Goal: Navigation & Orientation: Find specific page/section

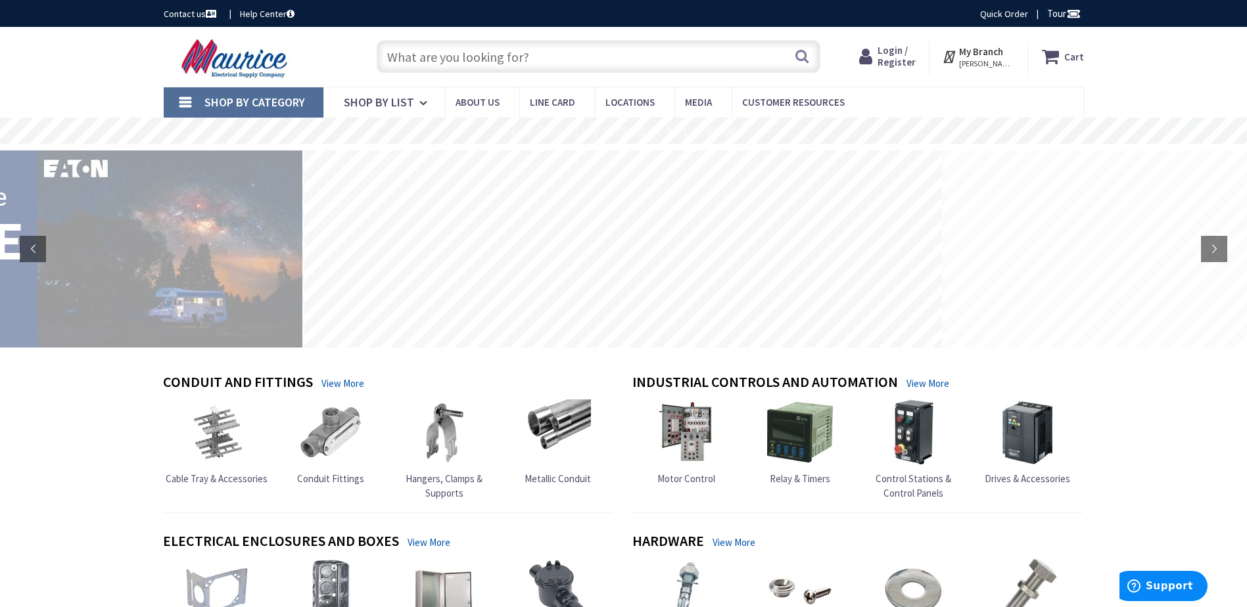
click at [1173, 101] on div "Shop By Category Conduit and Fittings Cable Tray & Accessories Cable Trays Cabl…" at bounding box center [623, 102] width 1247 height 31
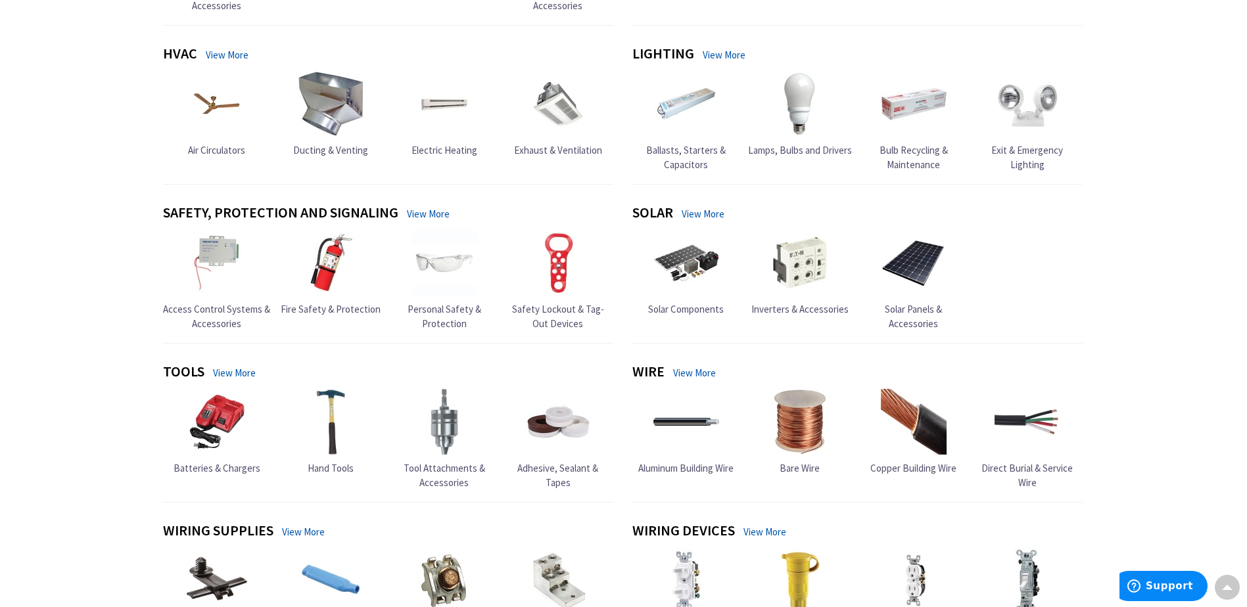
scroll to position [252, 0]
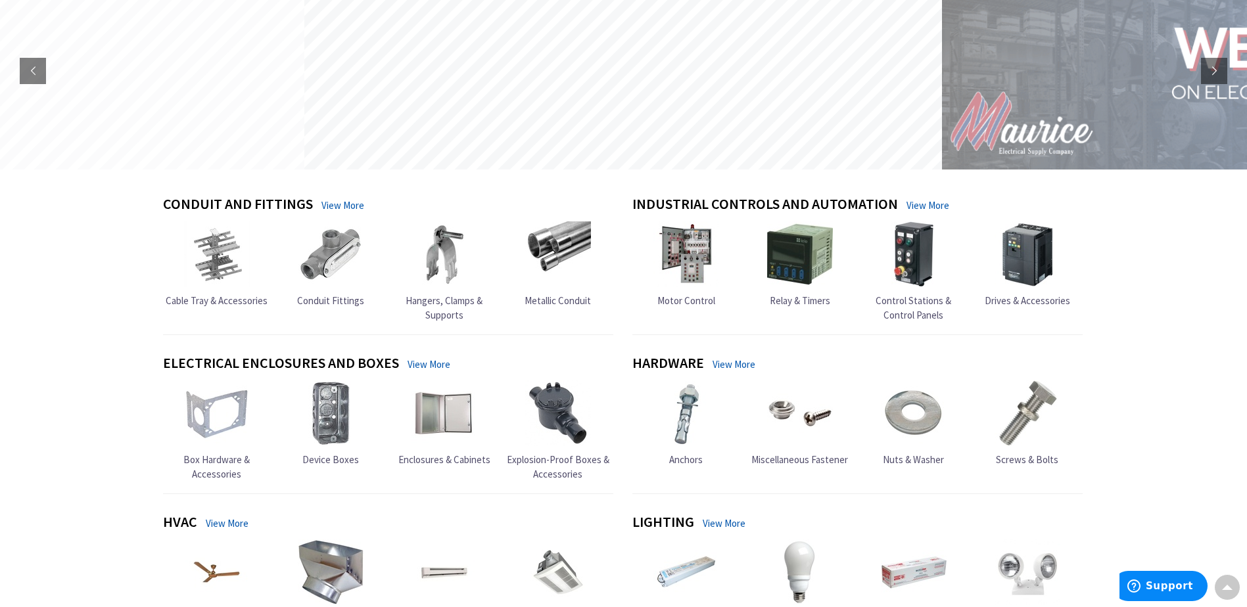
scroll to position [0, 0]
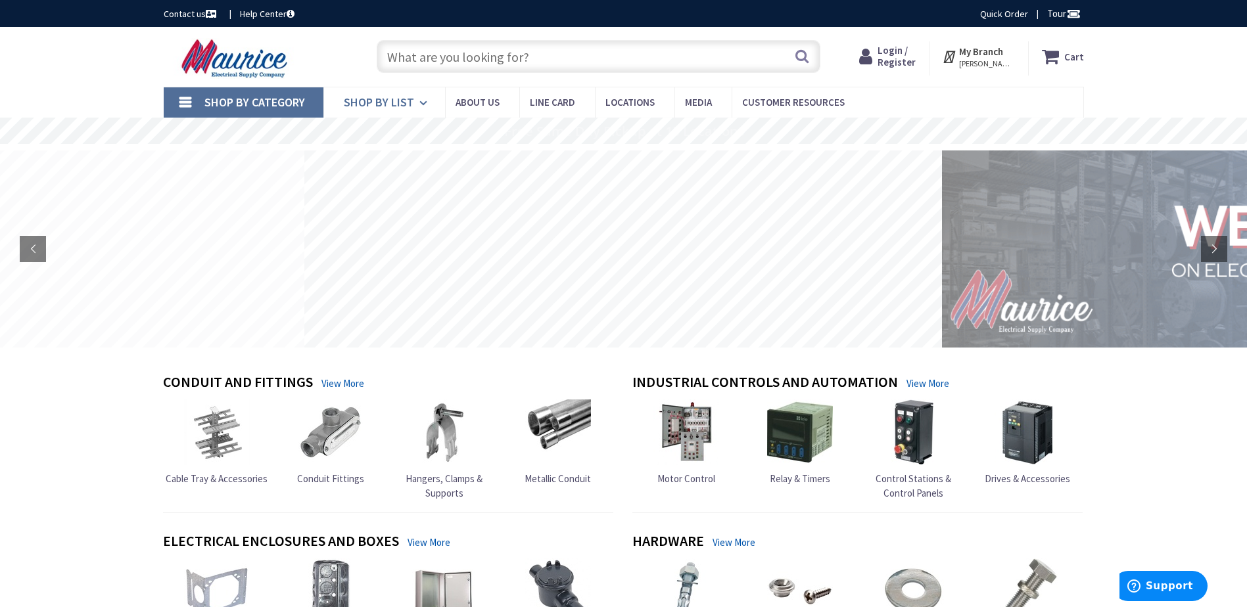
click at [372, 108] on span "Shop By List" at bounding box center [379, 102] width 70 height 15
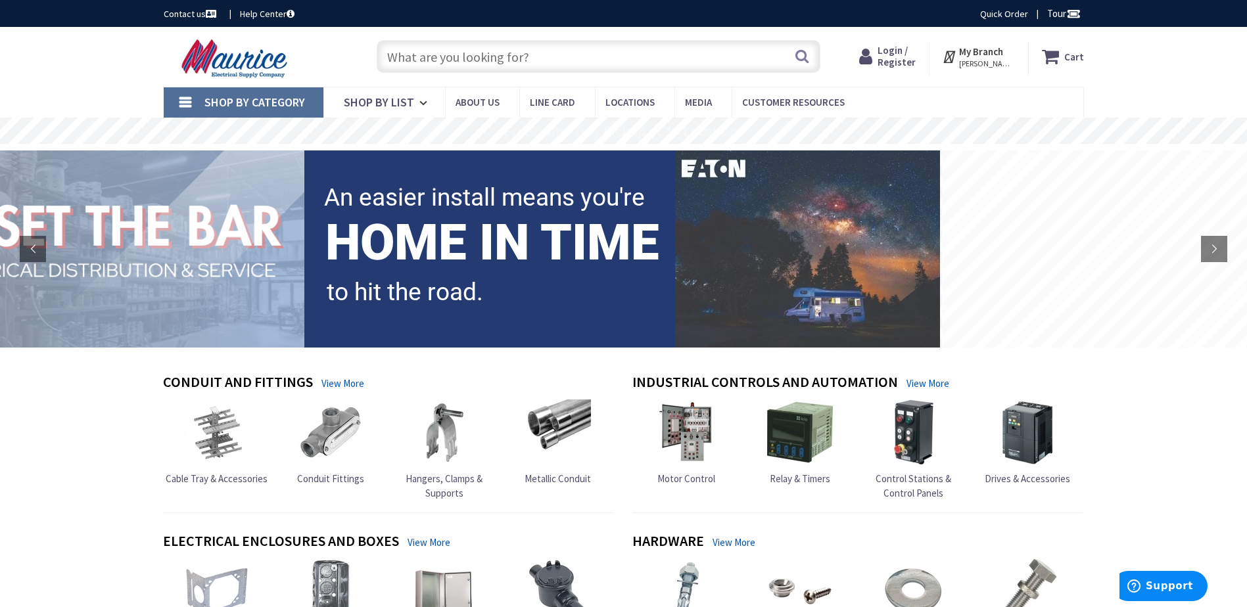
click at [177, 97] on link "Shop By Category" at bounding box center [244, 102] width 160 height 30
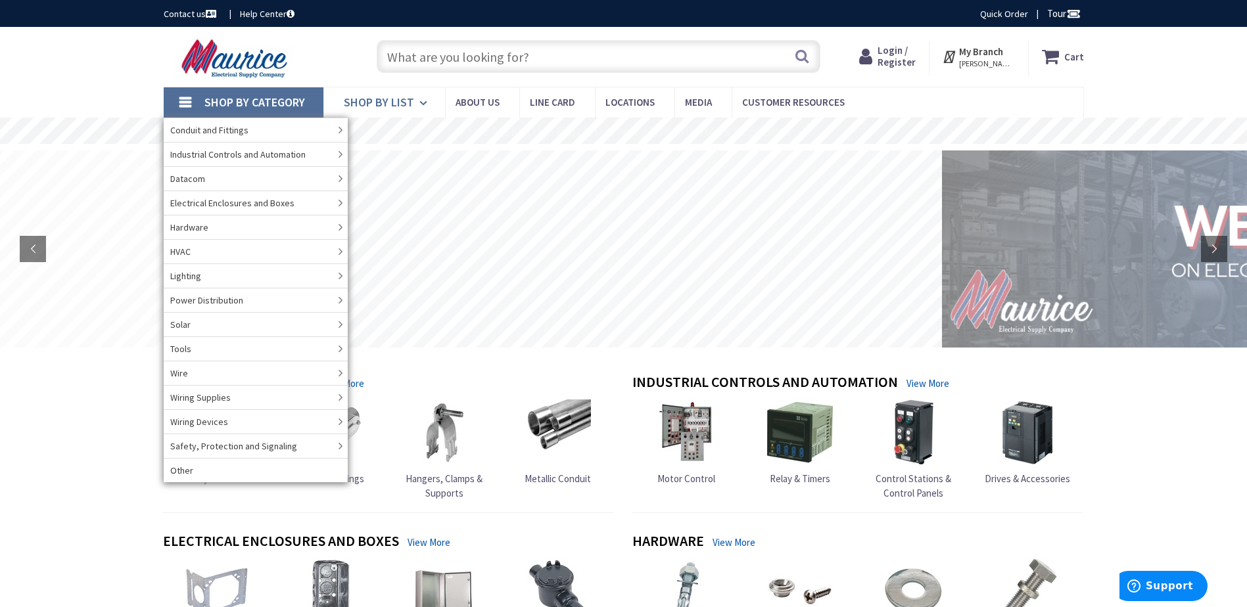
click at [425, 107] on icon at bounding box center [425, 103] width 12 height 29
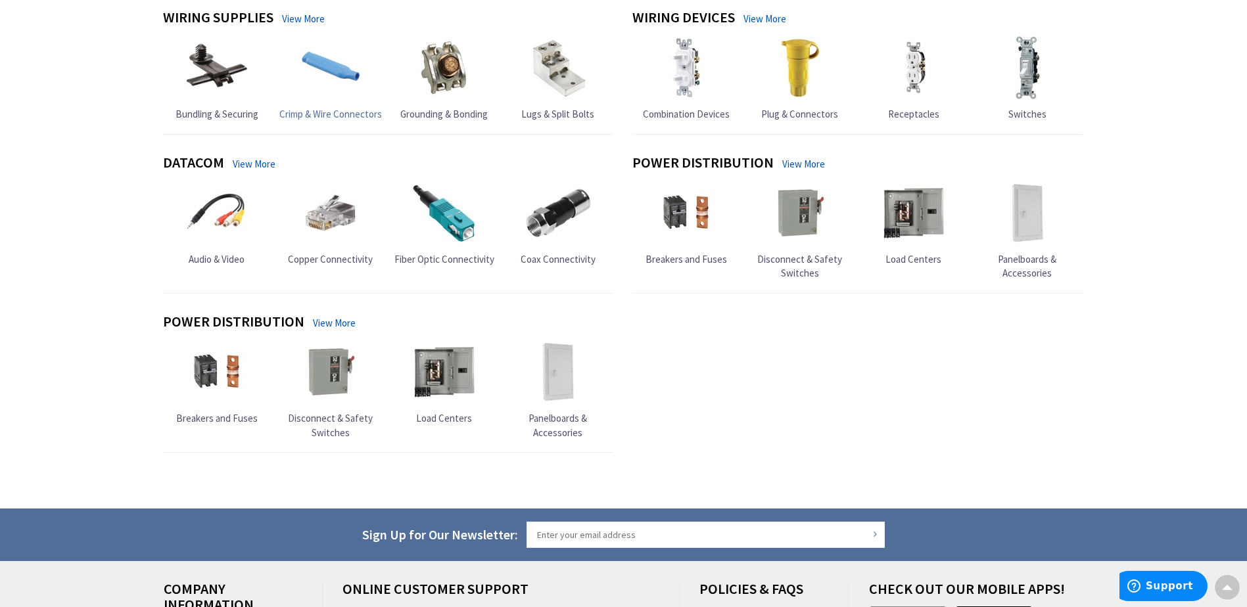
scroll to position [1183, 0]
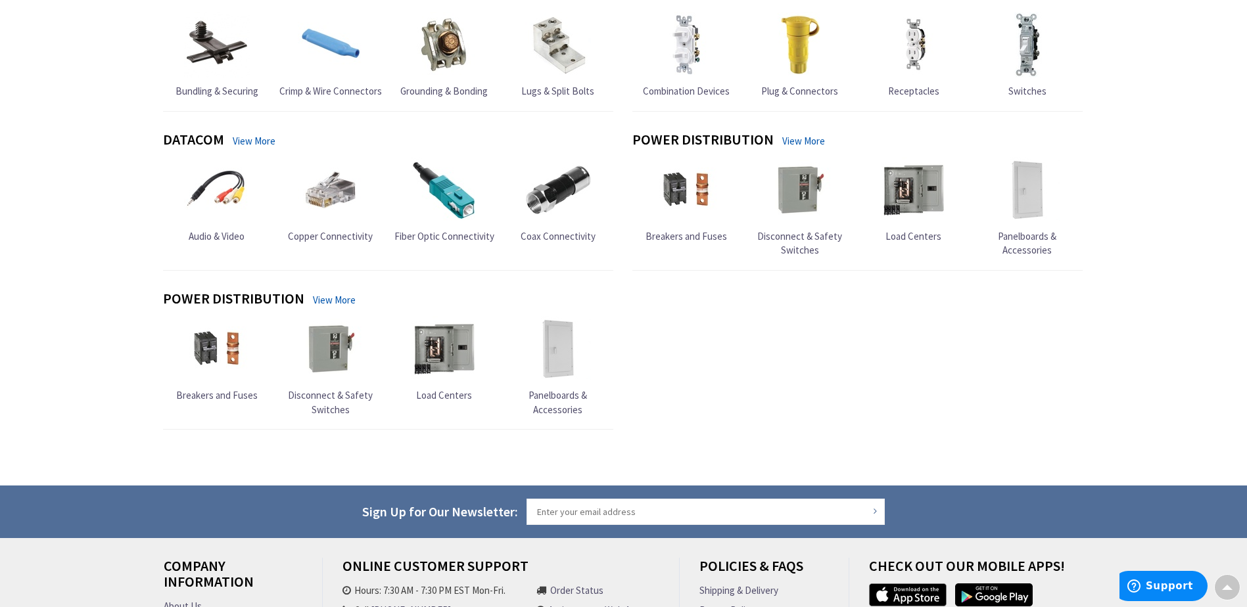
click at [565, 414] on span "Panelboards & Accessories" at bounding box center [557, 402] width 59 height 26
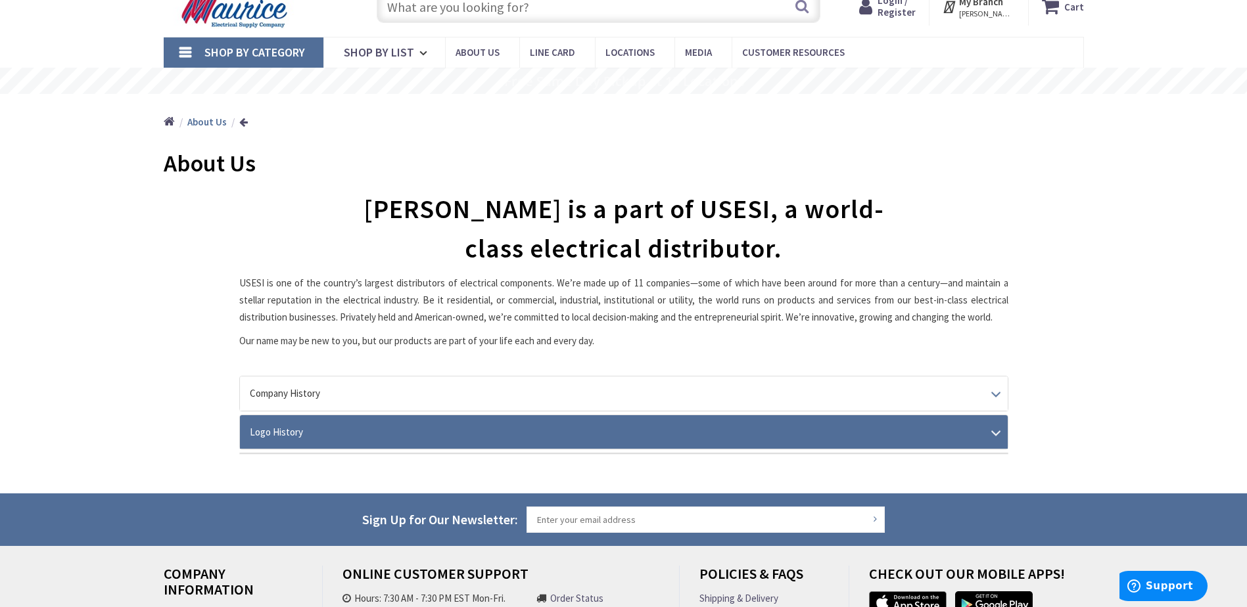
scroll to position [197, 0]
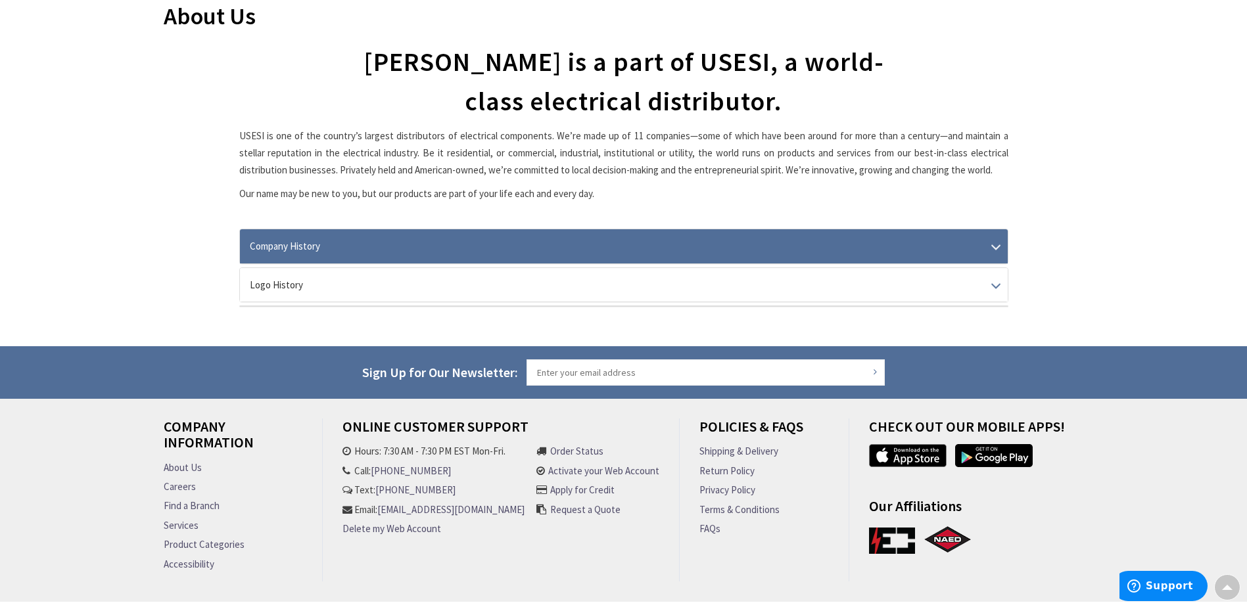
click at [326, 244] on link "Company History" at bounding box center [624, 246] width 768 height 34
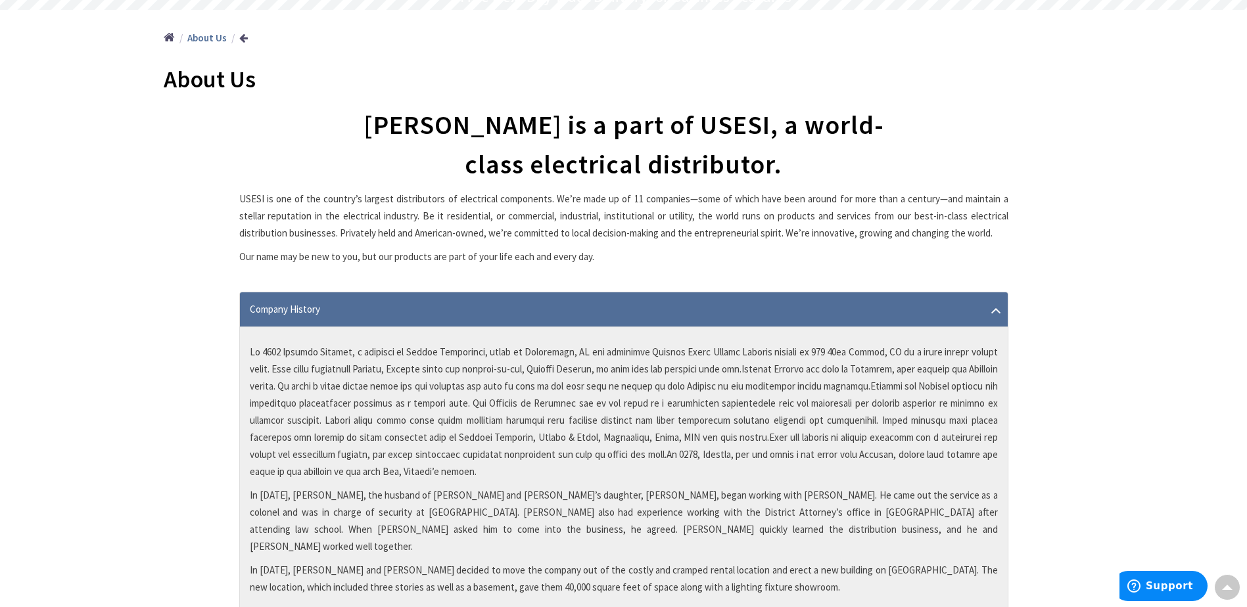
scroll to position [131, 0]
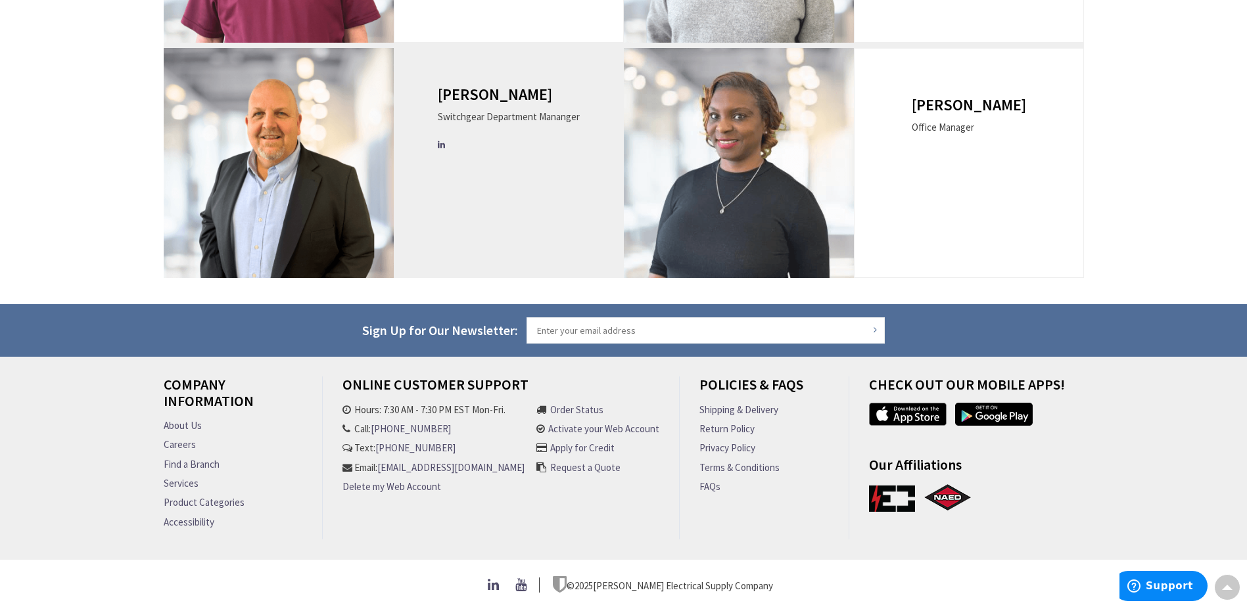
scroll to position [1378, 0]
